Goal: Task Accomplishment & Management: Manage account settings

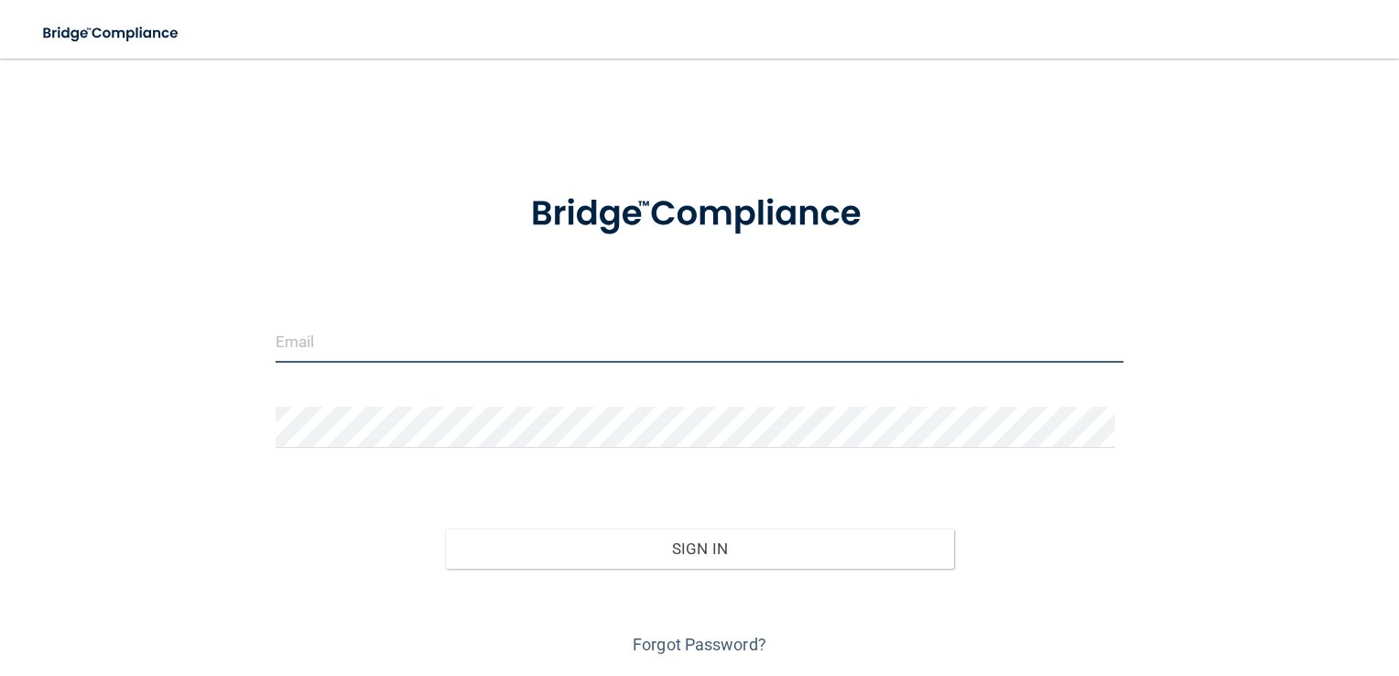
click at [623, 338] on input "email" at bounding box center [700, 341] width 849 height 41
click at [388, 287] on form "Invalid email/password. You don't have permission to access that page. Sign In …" at bounding box center [700, 413] width 849 height 491
click at [340, 335] on input "email" at bounding box center [700, 341] width 849 height 41
click at [110, 309] on div "Invalid email/password. You don't have permission to access that page. Sign In …" at bounding box center [700, 368] width 1326 height 582
click at [544, 264] on form "Invalid email/password. You don't have permission to access that page. Sign In …" at bounding box center [700, 413] width 849 height 491
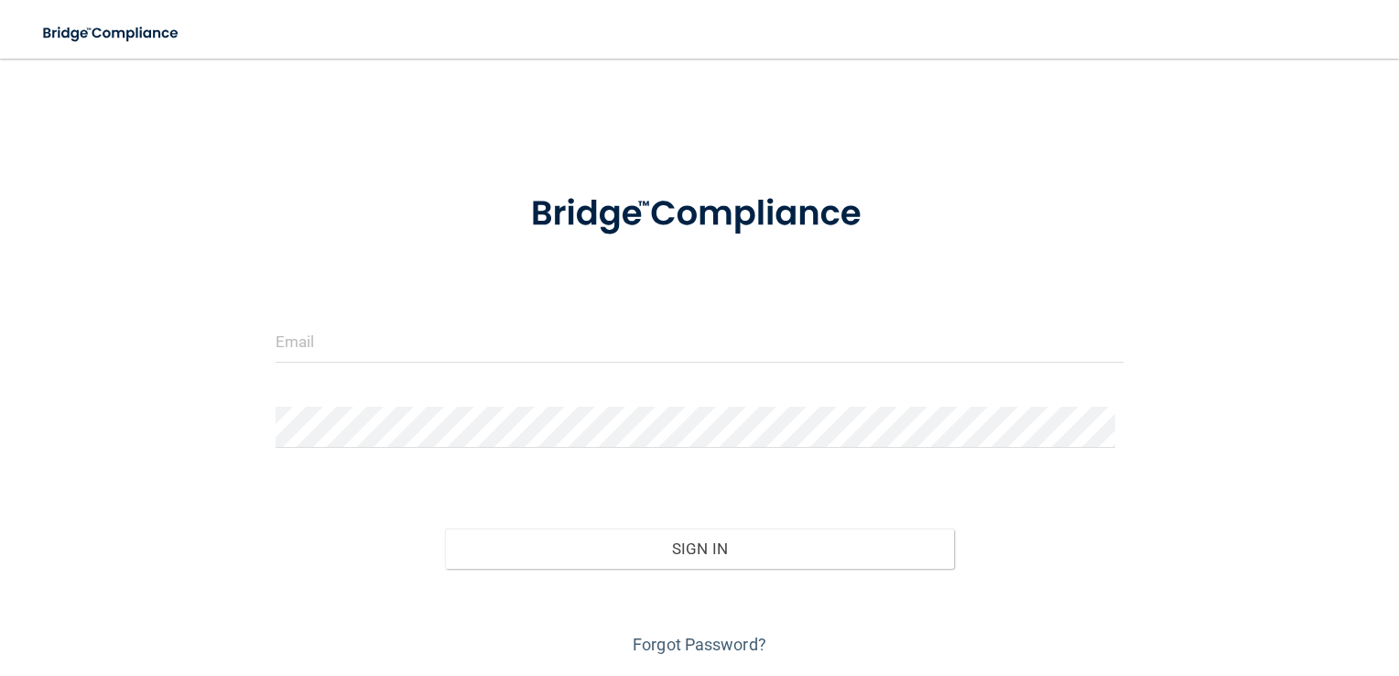
click at [456, 265] on form "Invalid email/password. You don't have permission to access that page. Sign In …" at bounding box center [700, 413] width 849 height 491
click at [455, 265] on form "Invalid email/password. You don't have permission to access that page. Sign In …" at bounding box center [700, 413] width 849 height 491
click at [320, 346] on input "email" at bounding box center [700, 341] width 849 height 41
click at [1003, 307] on form "Invalid email/password. You don't have permission to access that page. Sign In …" at bounding box center [700, 413] width 849 height 491
click at [314, 347] on input "email" at bounding box center [700, 341] width 849 height 41
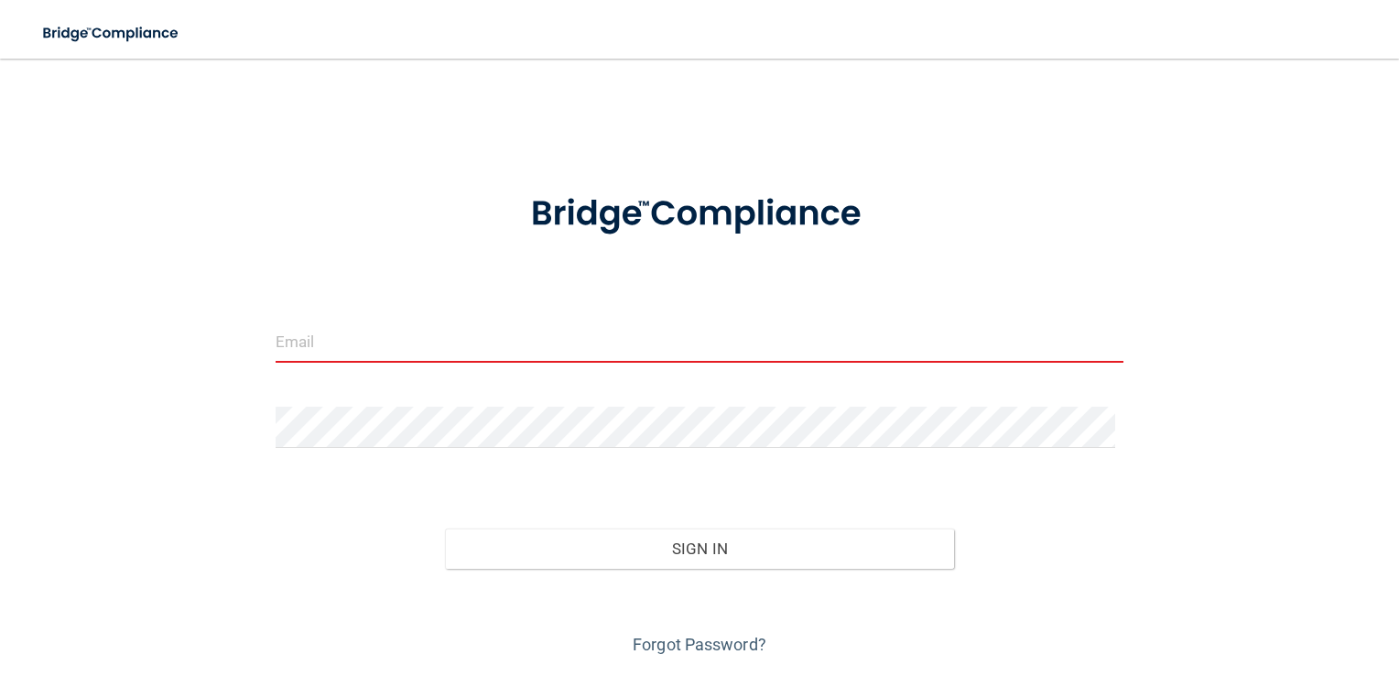
click at [927, 179] on div at bounding box center [700, 214] width 876 height 92
click at [917, 188] on div at bounding box center [700, 214] width 876 height 92
click at [918, 189] on div at bounding box center [700, 214] width 876 height 92
click at [355, 67] on main "Invalid email/password. You don't have permission to access that page. Sign In …" at bounding box center [699, 367] width 1399 height 617
click at [846, 289] on form "Invalid email/password. You don't have permission to access that page. Sign In …" at bounding box center [700, 413] width 849 height 491
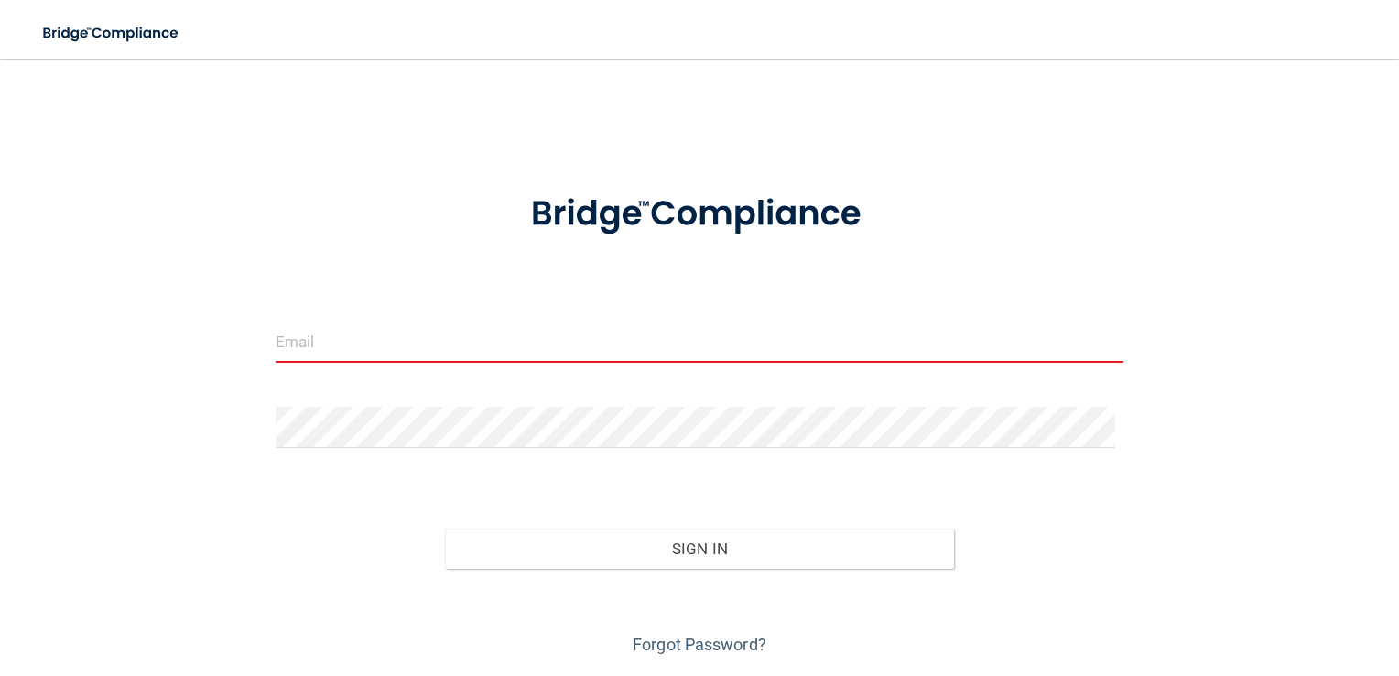
click at [908, 309] on form "Invalid email/password. You don't have permission to access that page. Sign In …" at bounding box center [700, 413] width 849 height 491
click at [505, 352] on input "email" at bounding box center [700, 341] width 849 height 41
click at [504, 347] on input "email" at bounding box center [700, 341] width 849 height 41
